Goal: Transaction & Acquisition: Purchase product/service

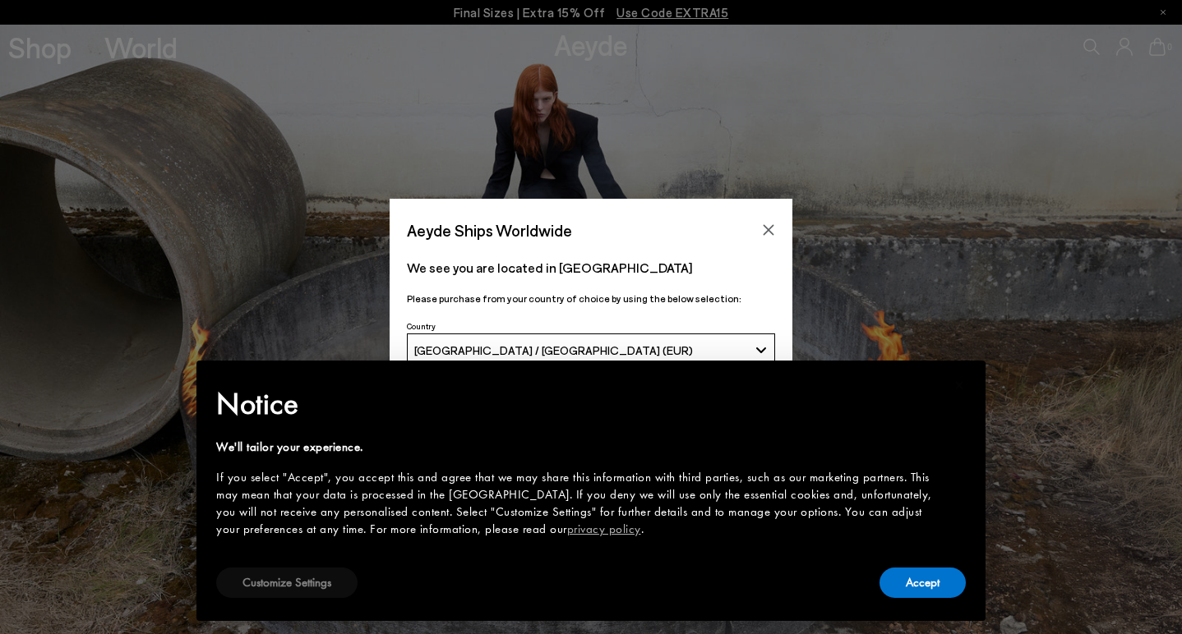
click at [316, 577] on button "Customize Settings" at bounding box center [286, 583] width 141 height 30
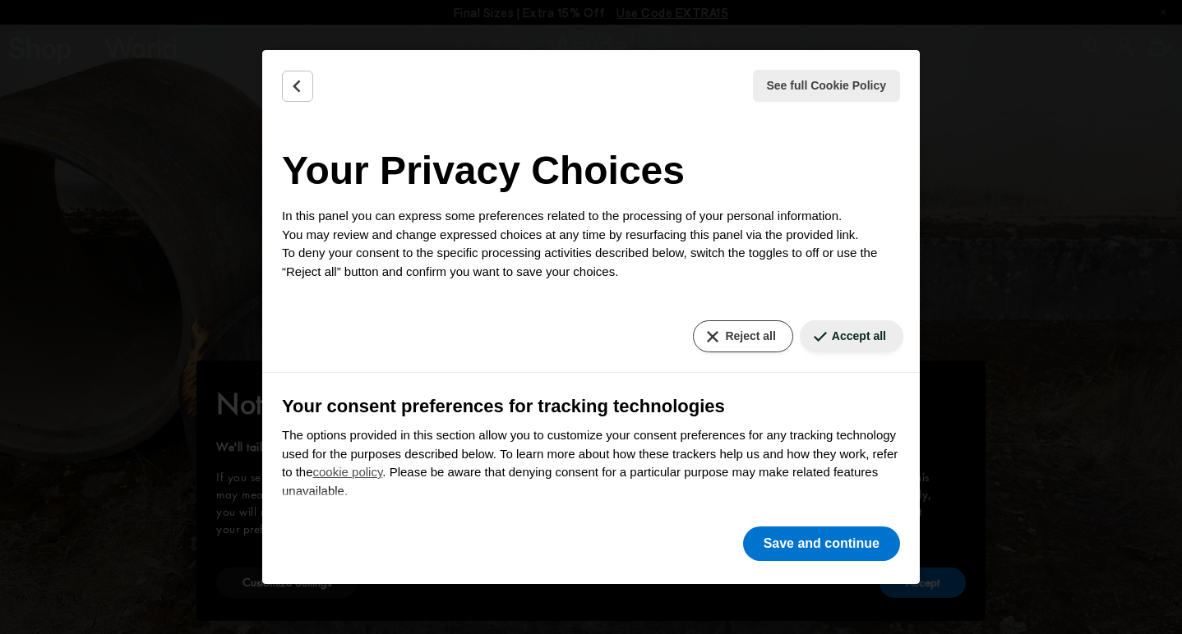
click at [753, 330] on button "Reject all" at bounding box center [742, 336] width 99 height 32
click at [793, 544] on button "Save and continue" at bounding box center [821, 544] width 157 height 35
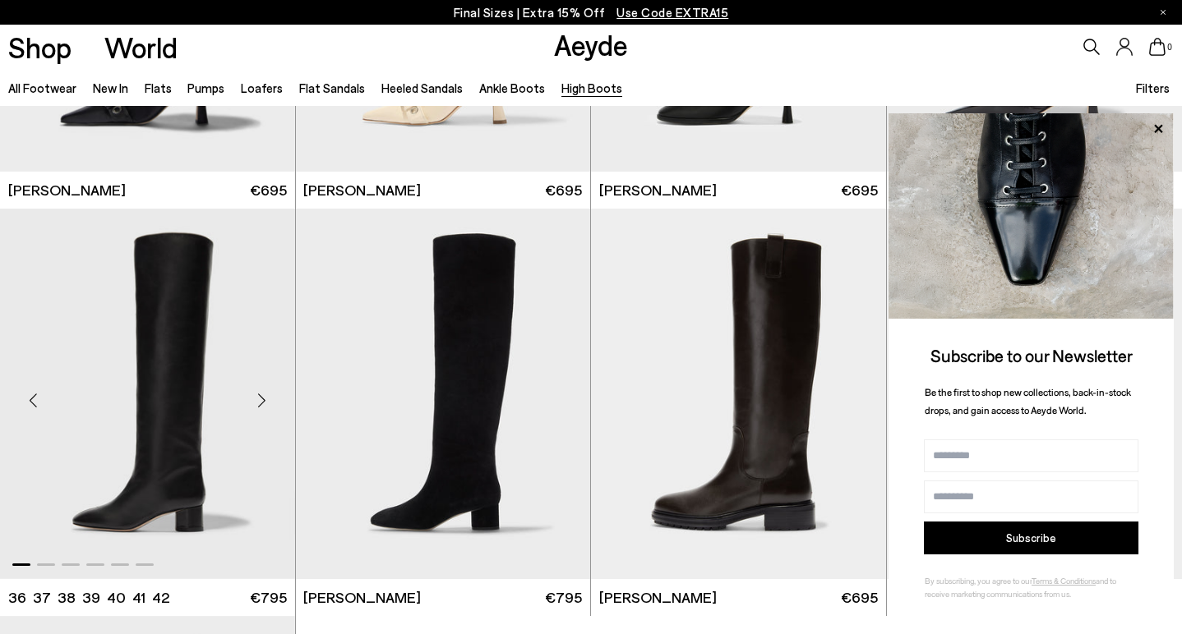
scroll to position [305, 0]
click at [454, 478] on img "1 / 6" at bounding box center [443, 394] width 295 height 371
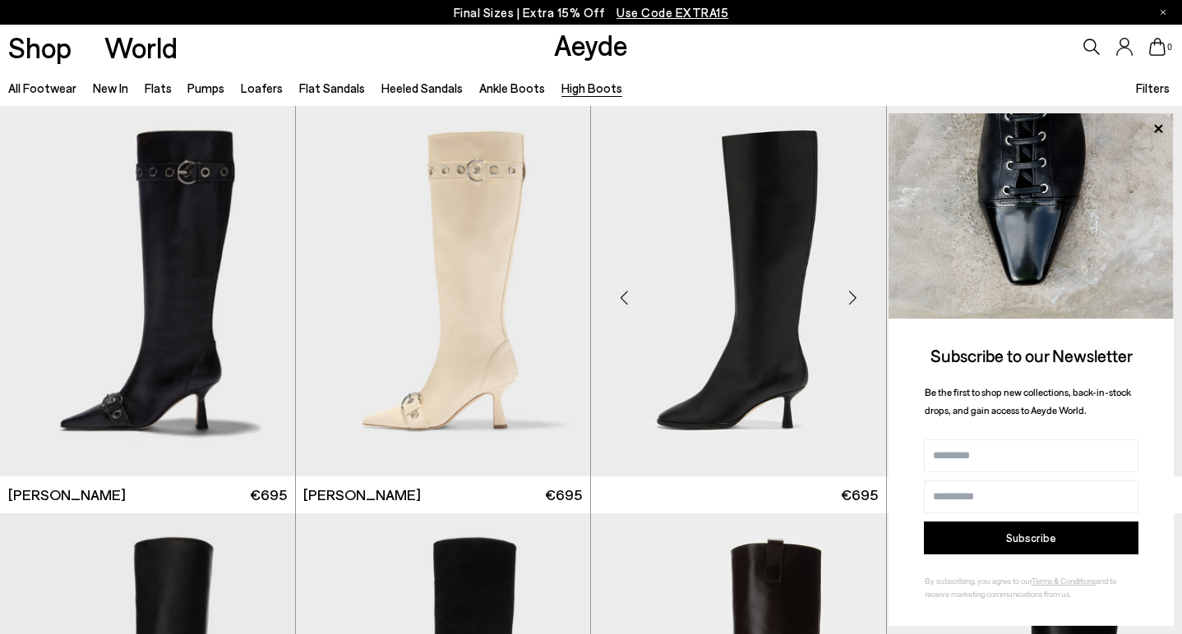
scroll to position [0, 0]
click at [760, 288] on img "1 / 6" at bounding box center [738, 291] width 295 height 371
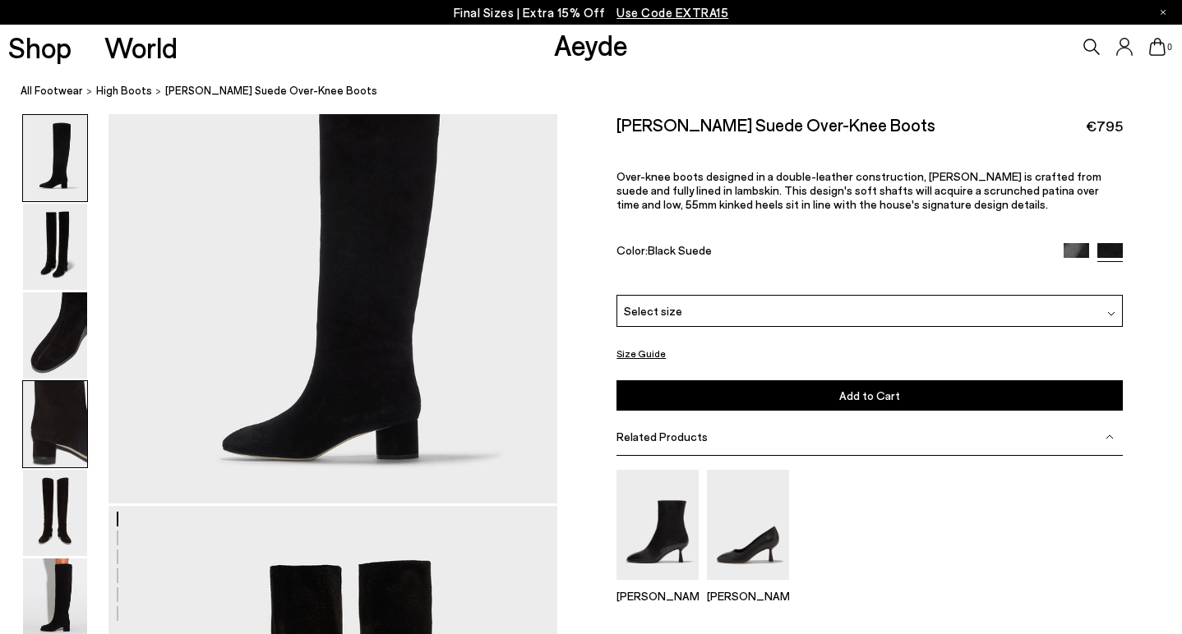
scroll to position [145, 0]
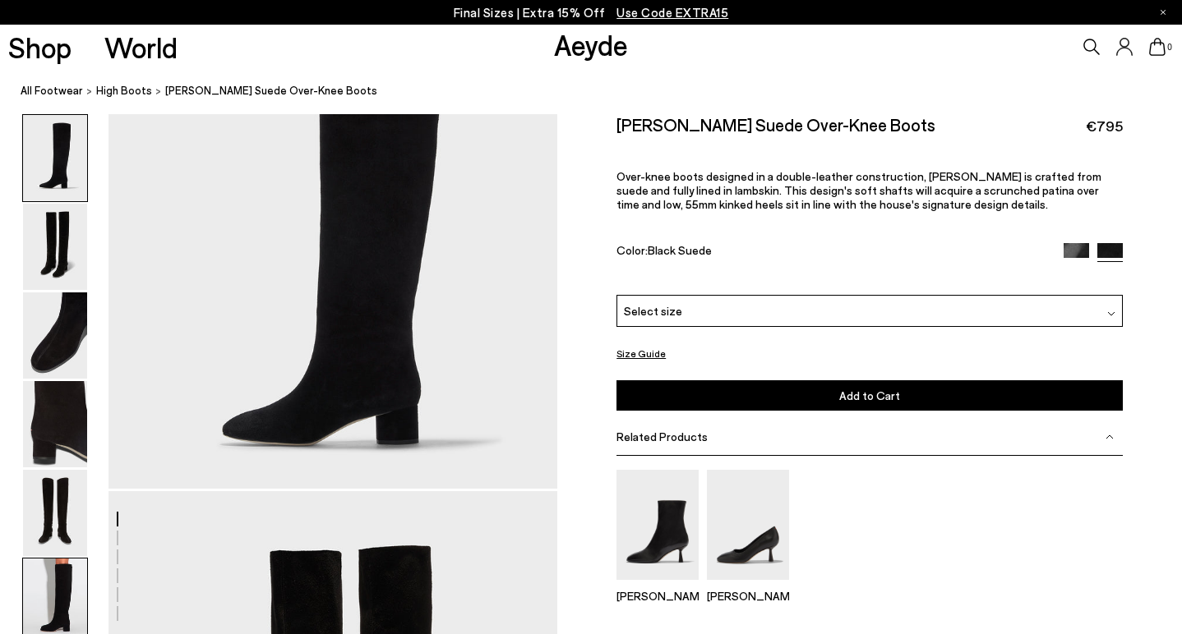
click at [60, 597] on img at bounding box center [55, 602] width 64 height 86
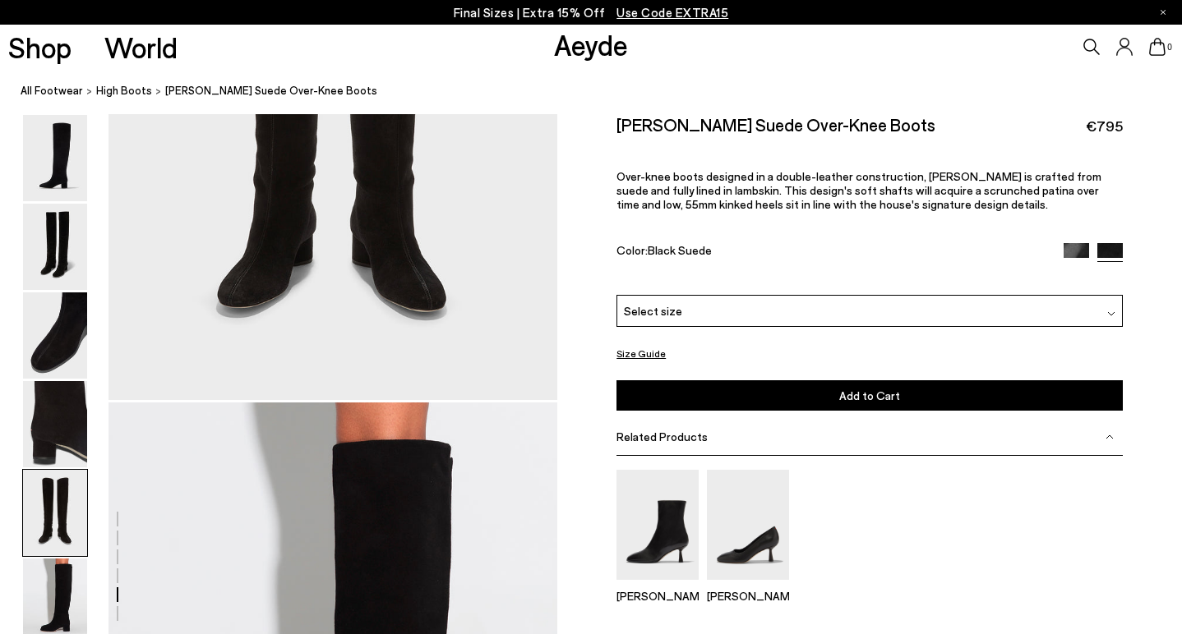
scroll to position [2597, 0]
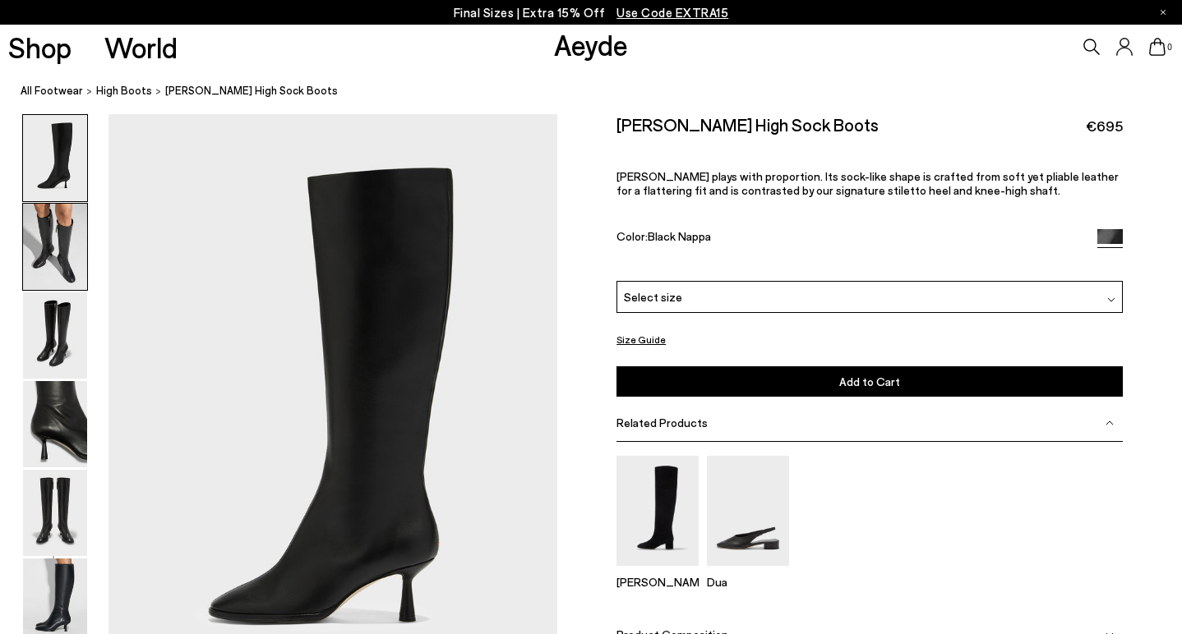
click at [53, 239] on img at bounding box center [55, 247] width 64 height 86
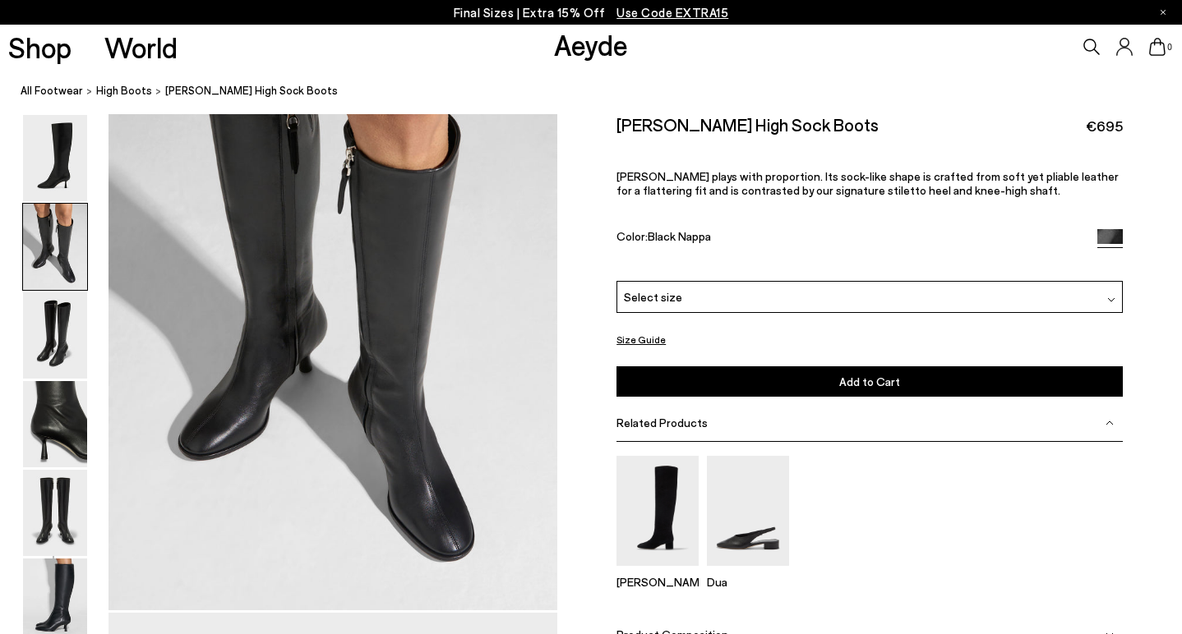
scroll to position [705, 0]
click at [58, 537] on img at bounding box center [55, 513] width 64 height 86
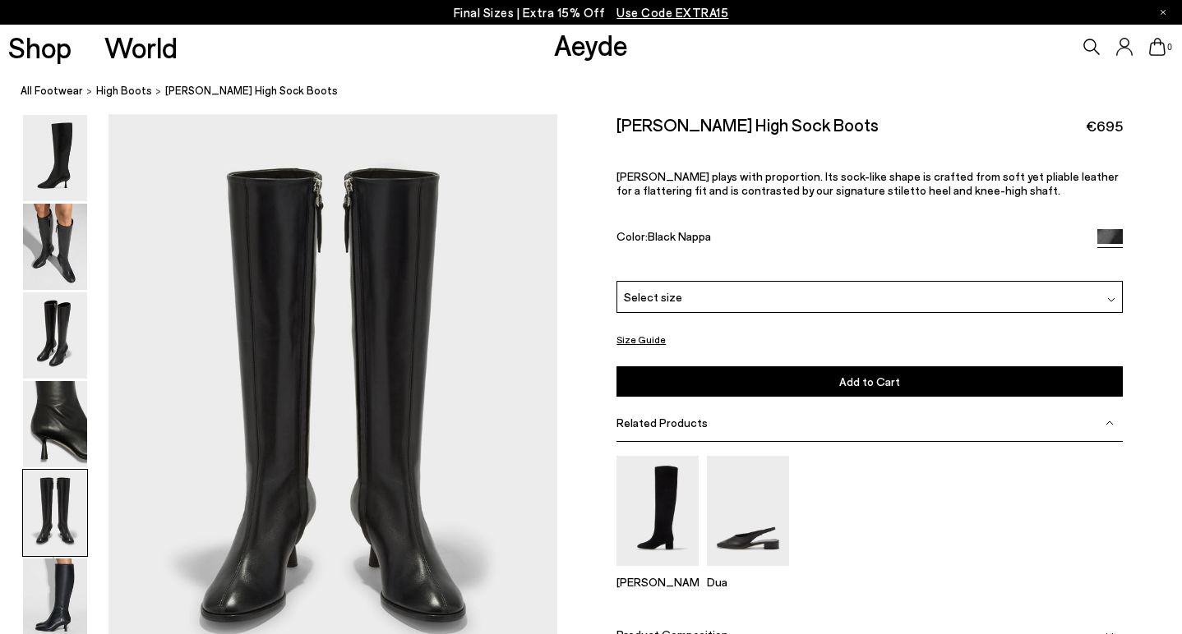
scroll to position [2408, 0]
